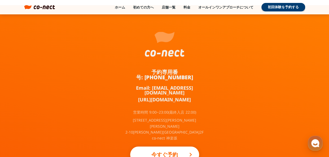
scroll to position [3565, 0]
